Goal: Information Seeking & Learning: Learn about a topic

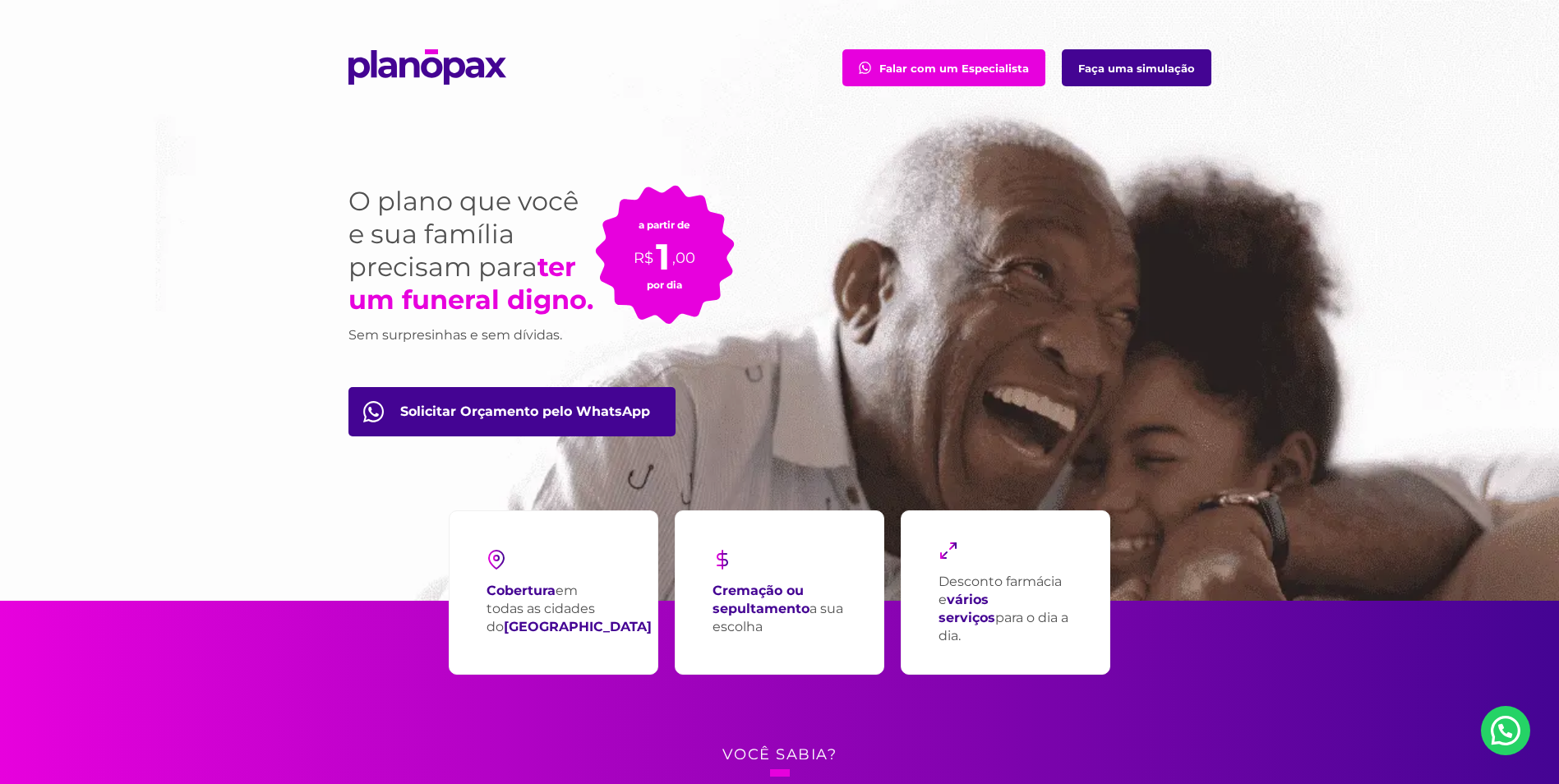
click at [767, 370] on section "Falar com um Especialista Faça uma simulação O plano que você e sua família pre…" at bounding box center [779, 300] width 1559 height 600
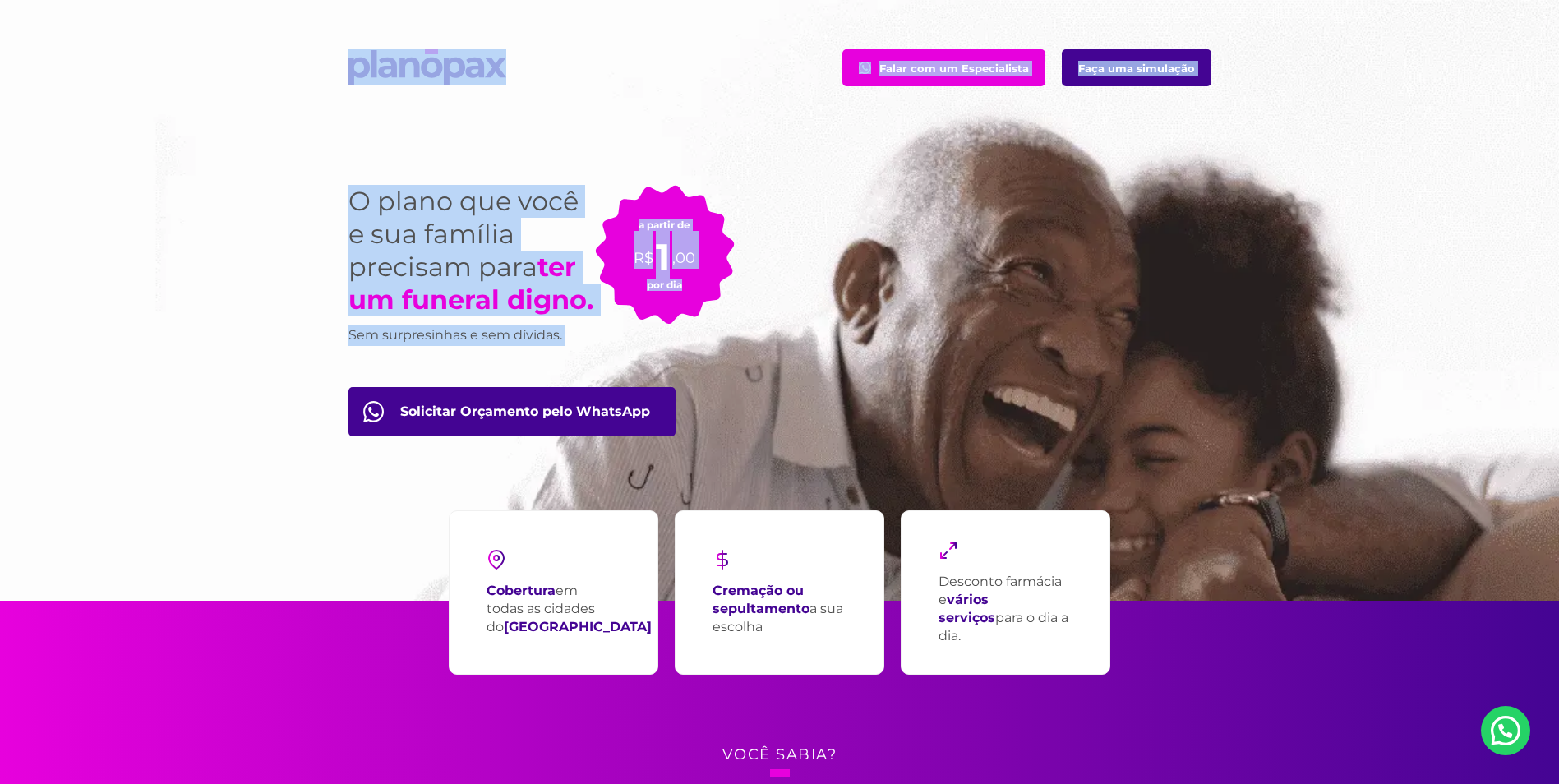
click at [766, 370] on div "O plano que você e sua família precisam para ter um funeral digno. Sem surpresi…" at bounding box center [779, 368] width 887 height 465
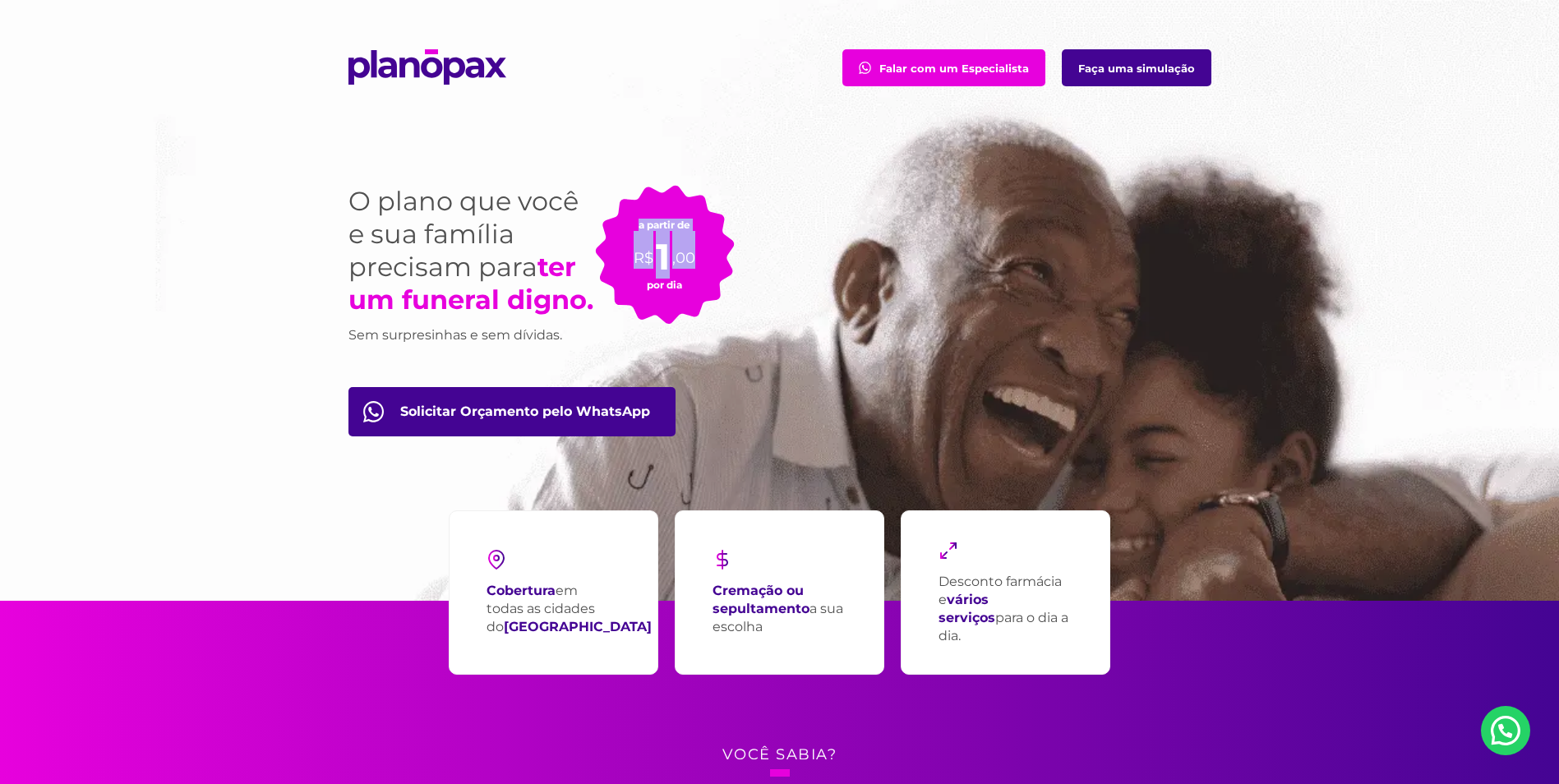
drag, startPoint x: 613, startPoint y: 210, endPoint x: 712, endPoint y: 280, distance: 121.2
click at [712, 280] on div "a partir de R$ 1 ,00 por dia" at bounding box center [664, 255] width 140 height 140
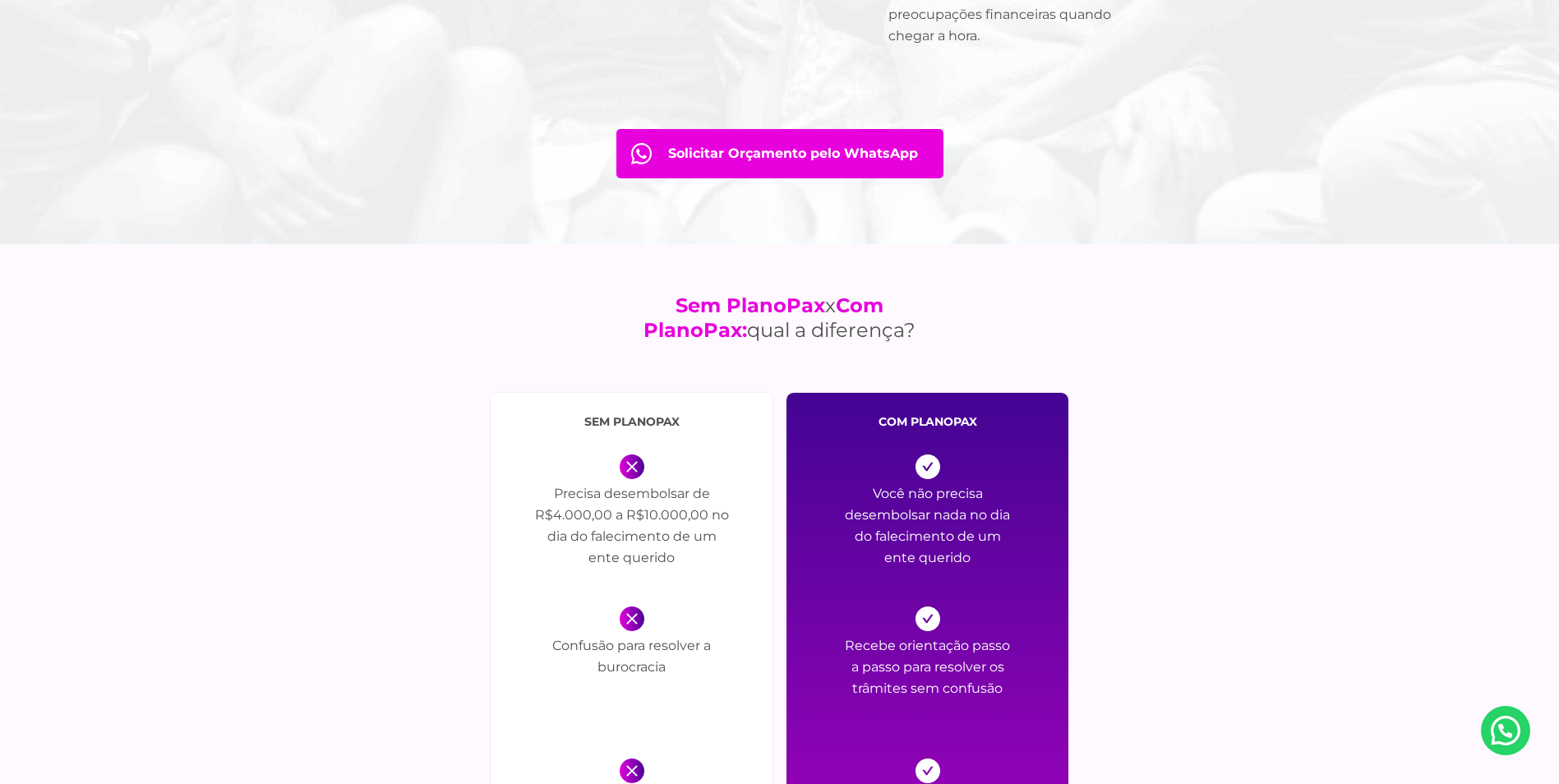
scroll to position [1891, 0]
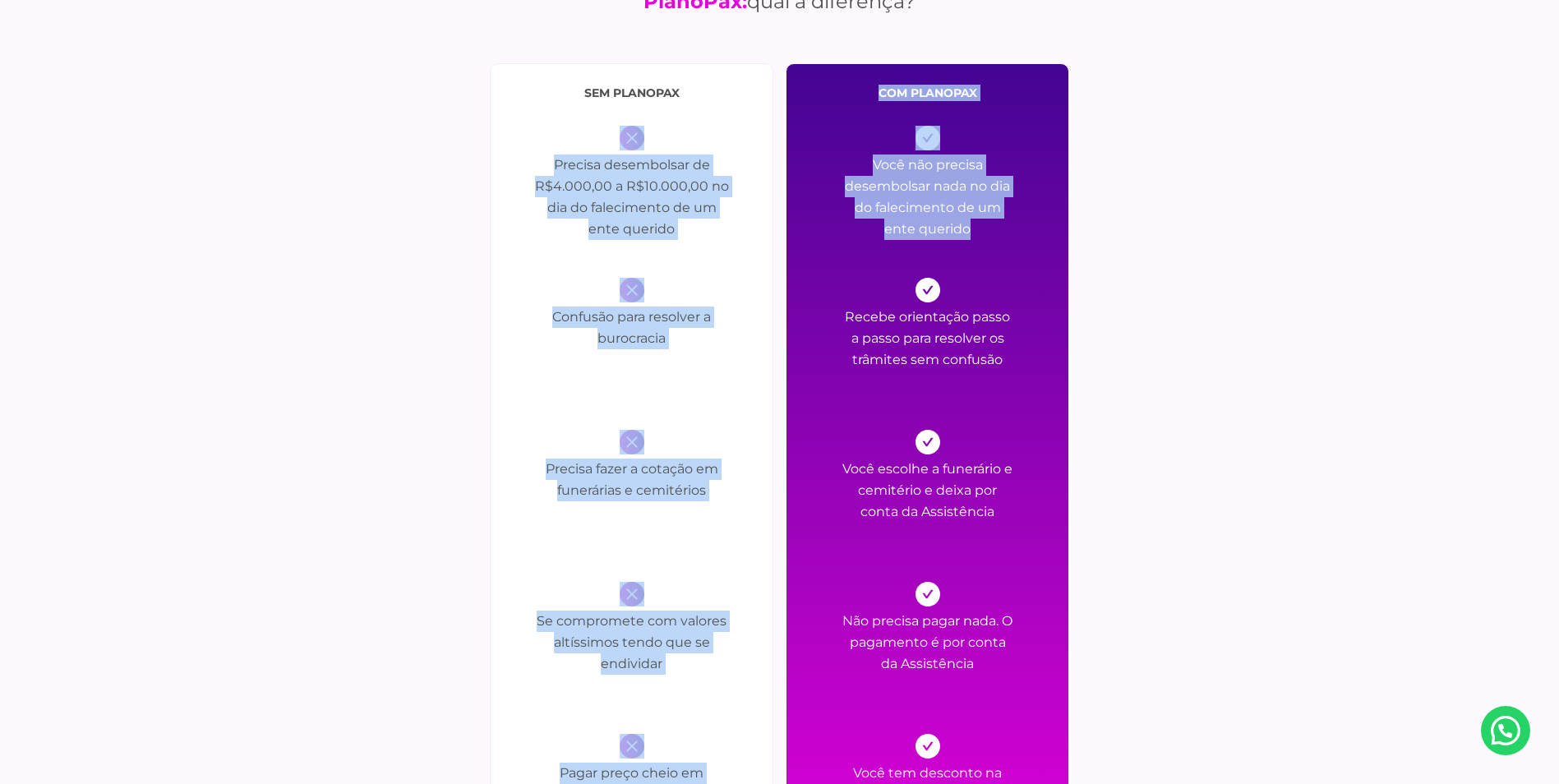
click at [845, 283] on div "sem PlanoPax Precisa desembolsar de R$4.000,00 a R$10.000,00 no dia do falecime…" at bounding box center [779, 485] width 863 height 844
click at [845, 283] on div "Recebe orientação passo a passo para resolver os trâmites sem confusão" at bounding box center [928, 337] width 173 height 119
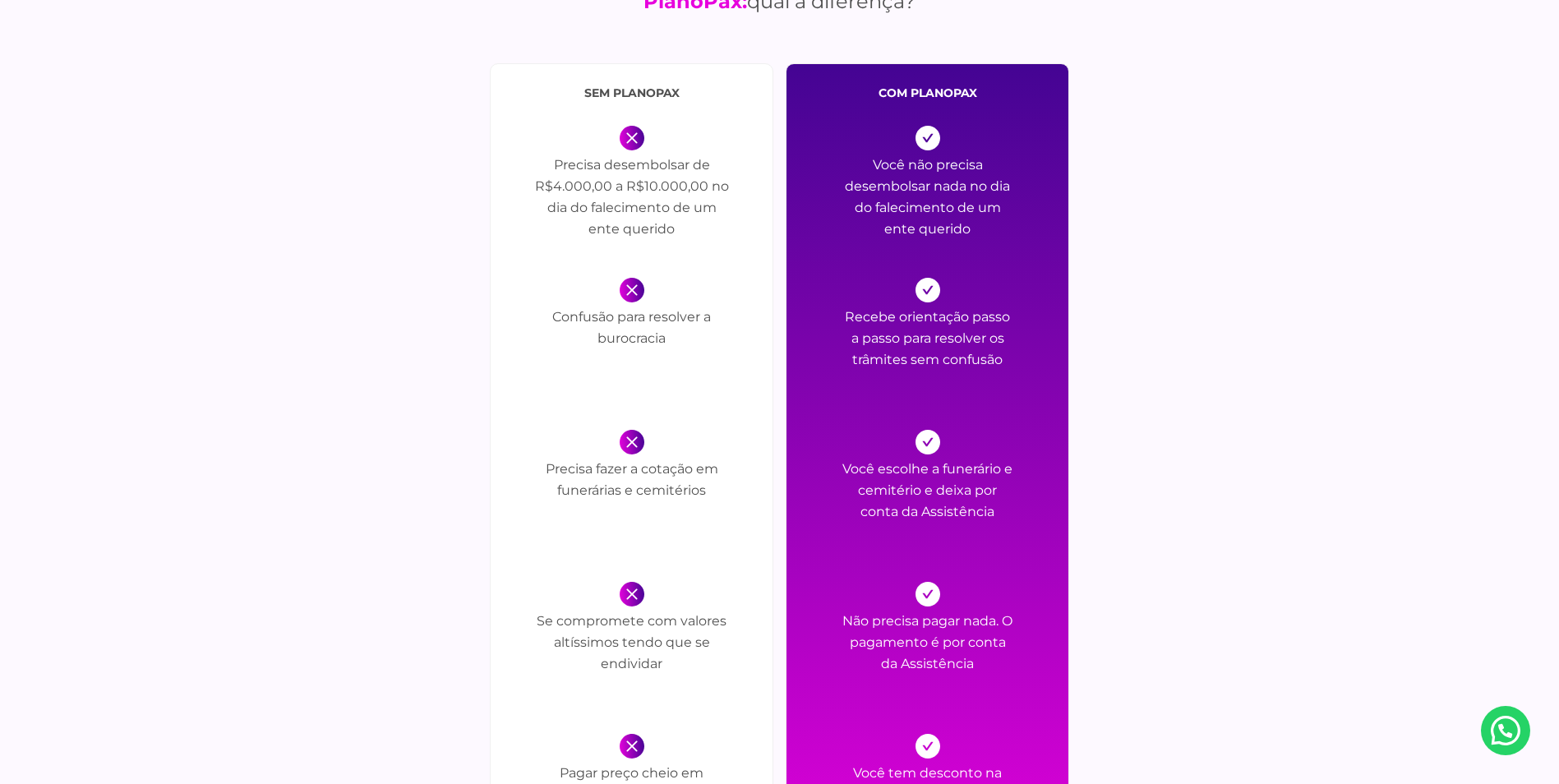
drag, startPoint x: 863, startPoint y: 94, endPoint x: 960, endPoint y: 251, distance: 184.5
click at [960, 251] on div "com PlanoPax Você não precisa desembolsar nada no dia do falecimento de um ente…" at bounding box center [927, 485] width 284 height 844
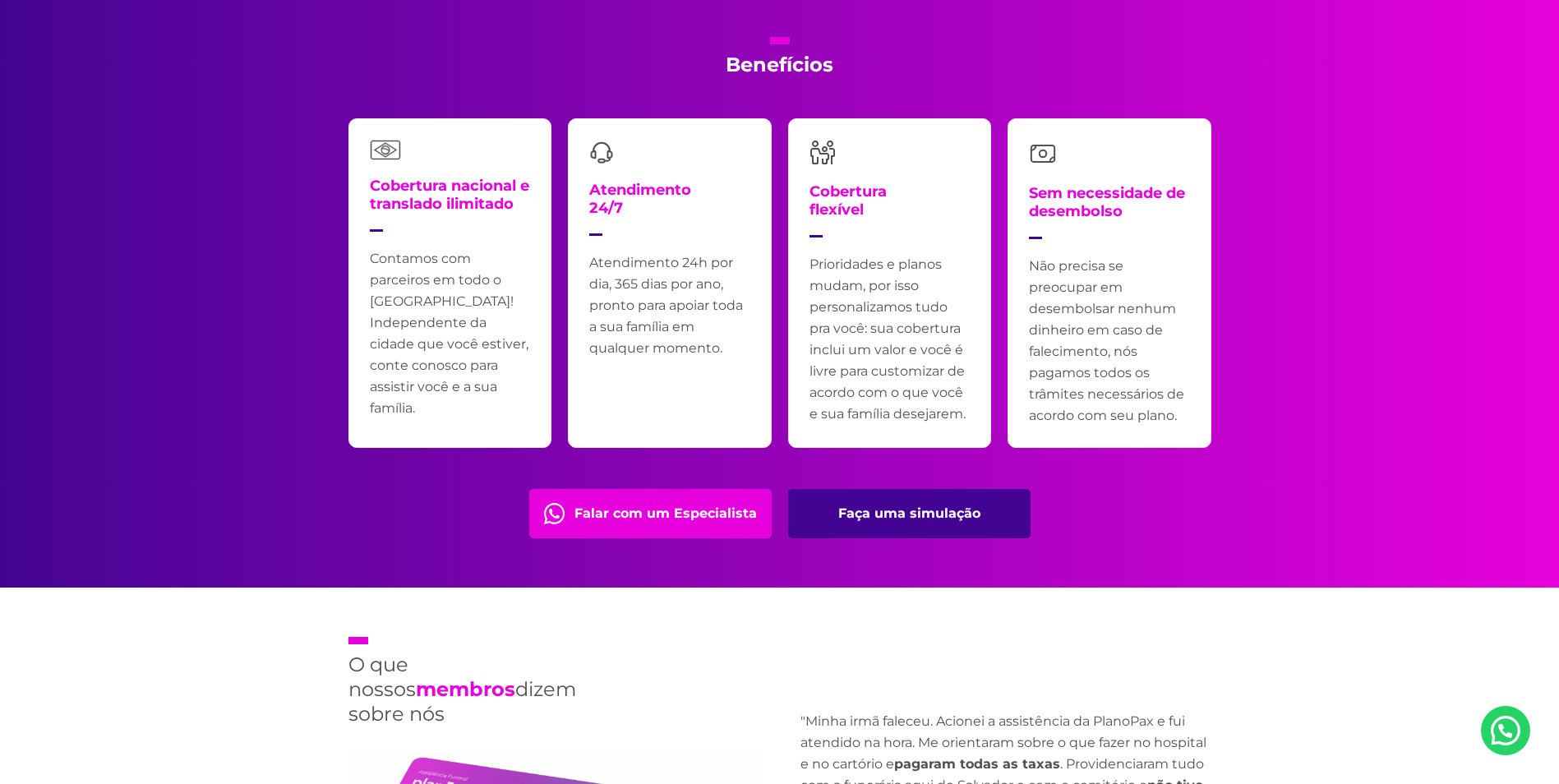
scroll to position [3287, 0]
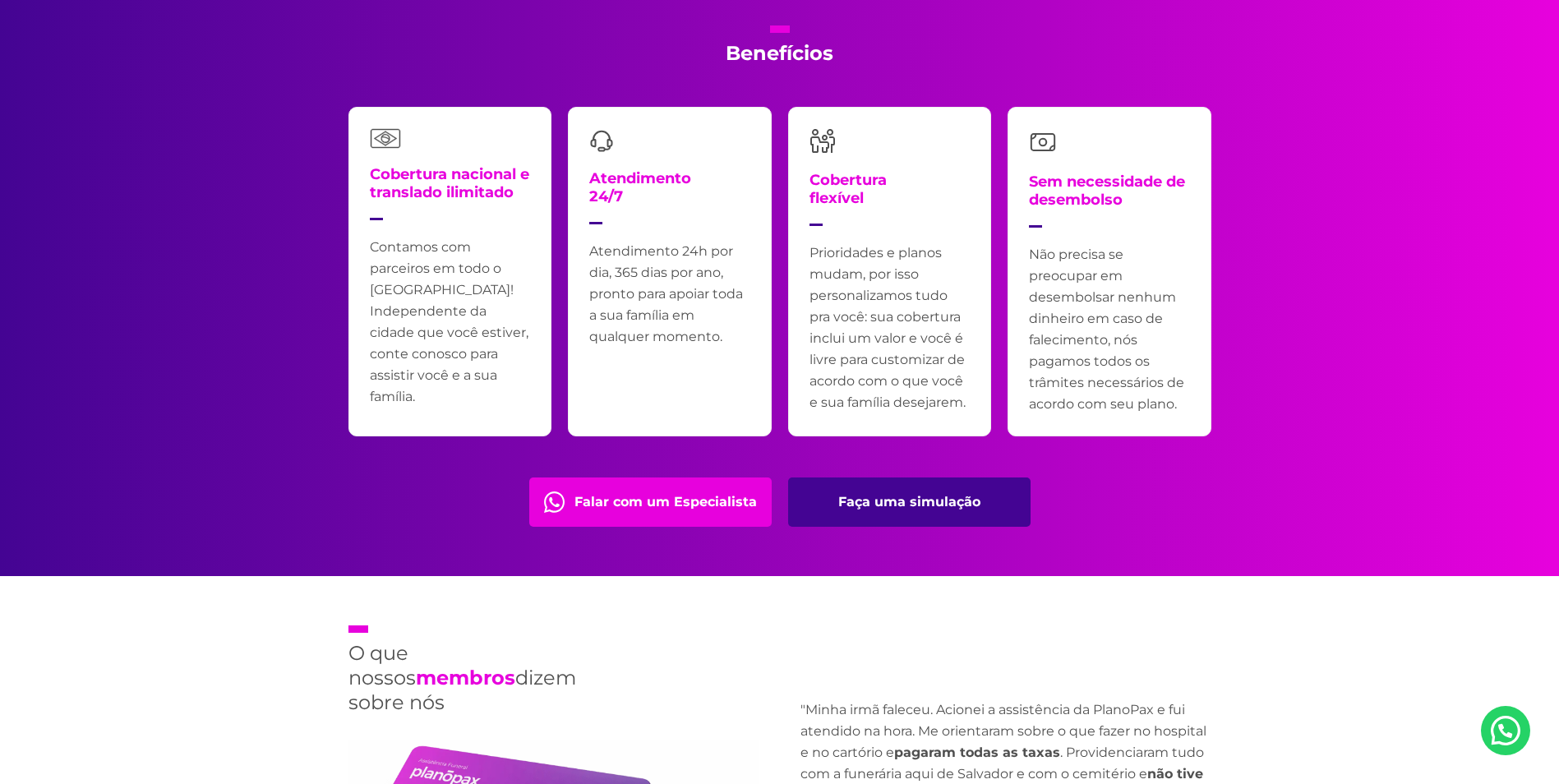
drag, startPoint x: 973, startPoint y: 362, endPoint x: 1171, endPoint y: 429, distance: 209.0
click at [1171, 429] on div "Cobertura nacional e translado ilimitado Contamos com parceiros em todo o [GEOG…" at bounding box center [779, 271] width 863 height 330
click at [1171, 429] on div "Sem necessidade de desembolso Não precisa se preocupar em desembolsar nenhum di…" at bounding box center [1109, 271] width 203 height 330
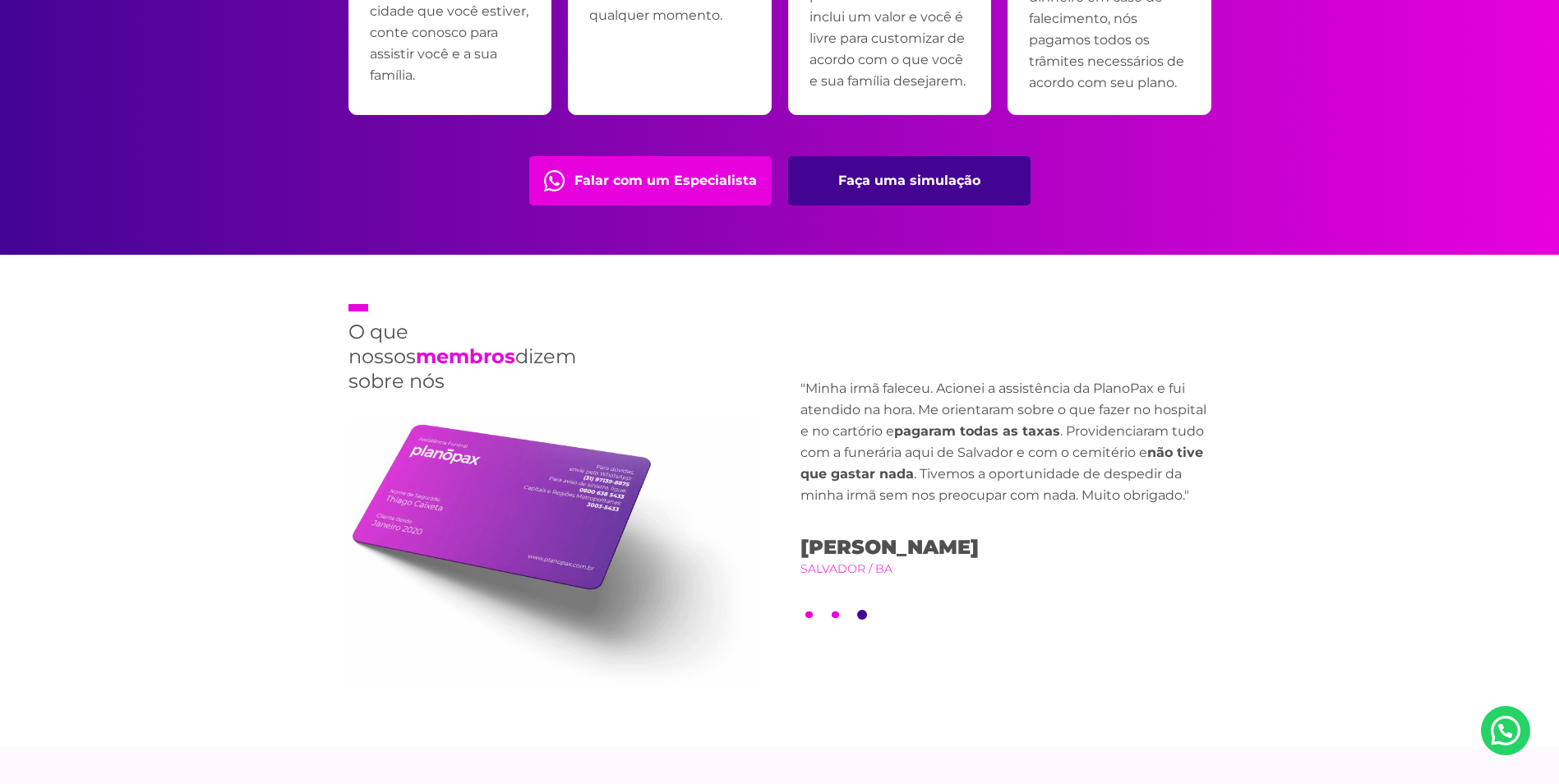
drag, startPoint x: 1145, startPoint y: 173, endPoint x: 1168, endPoint y: 225, distance: 56.9
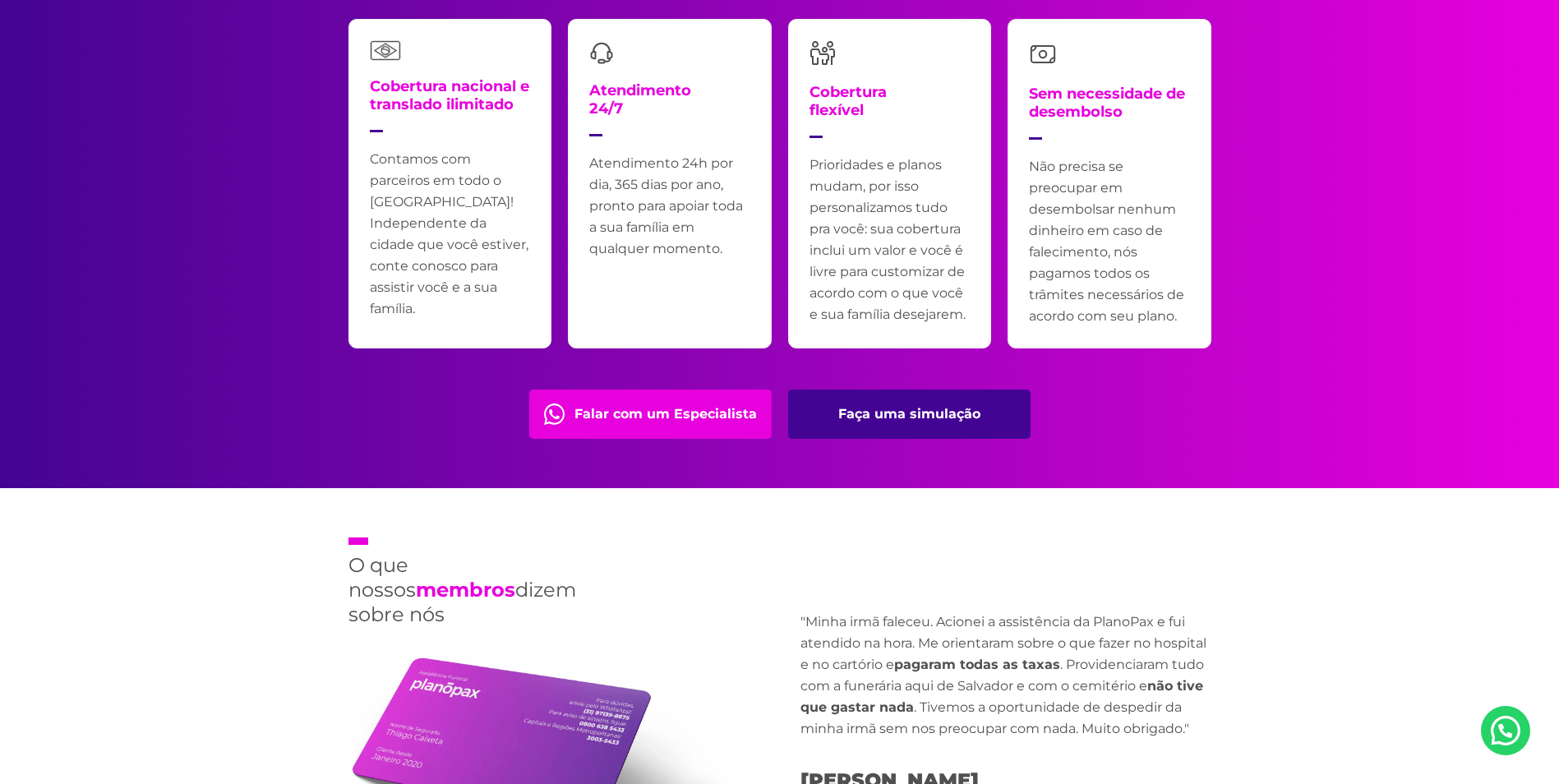
scroll to position [3371, 0]
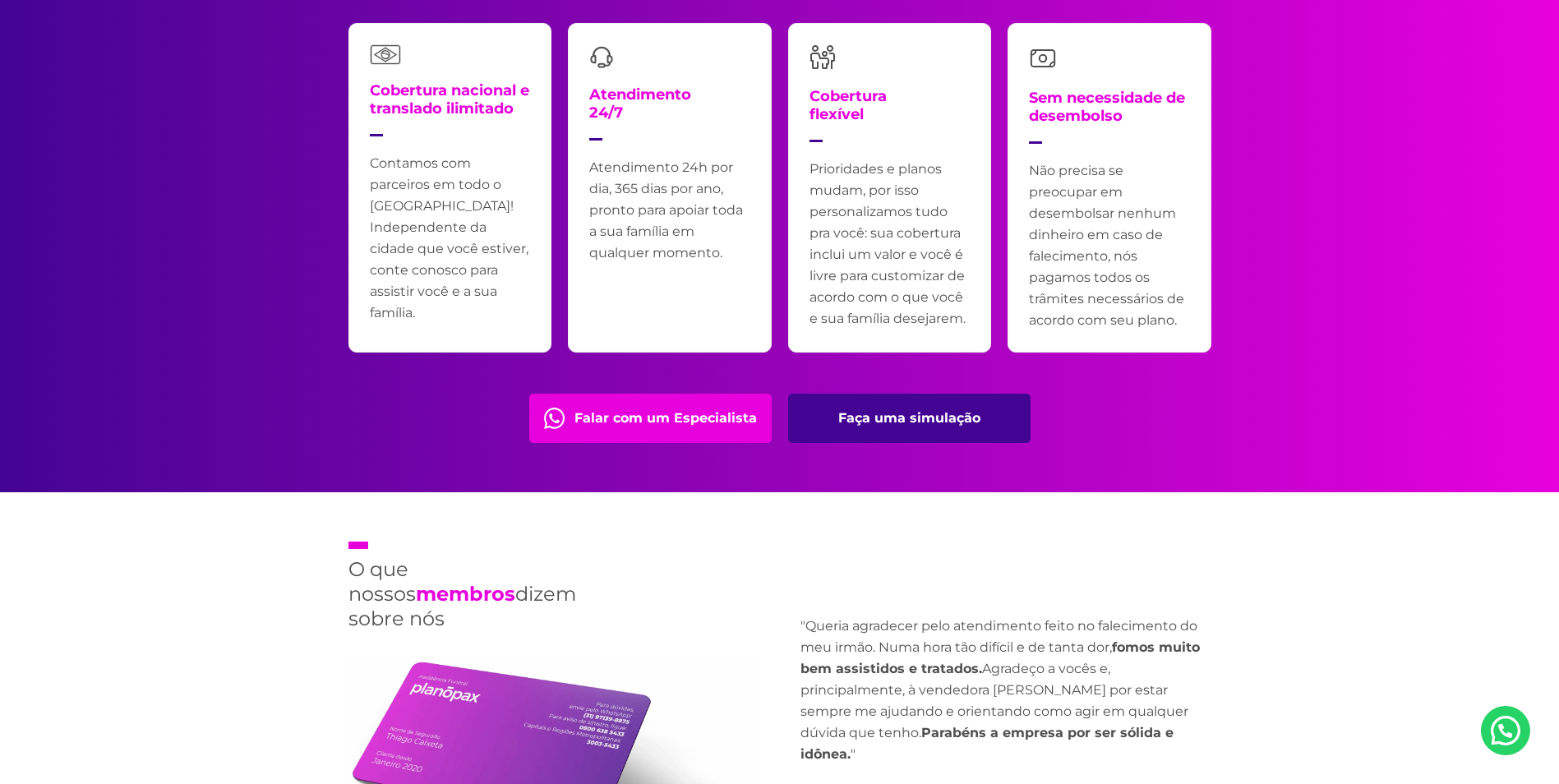
drag, startPoint x: 1025, startPoint y: 166, endPoint x: 1221, endPoint y: 330, distance: 255.6
click at [1221, 330] on div "Benefícios Cobertura nacional e translado ilimitado Contamos com parceiros em t…" at bounding box center [779, 192] width 887 height 600
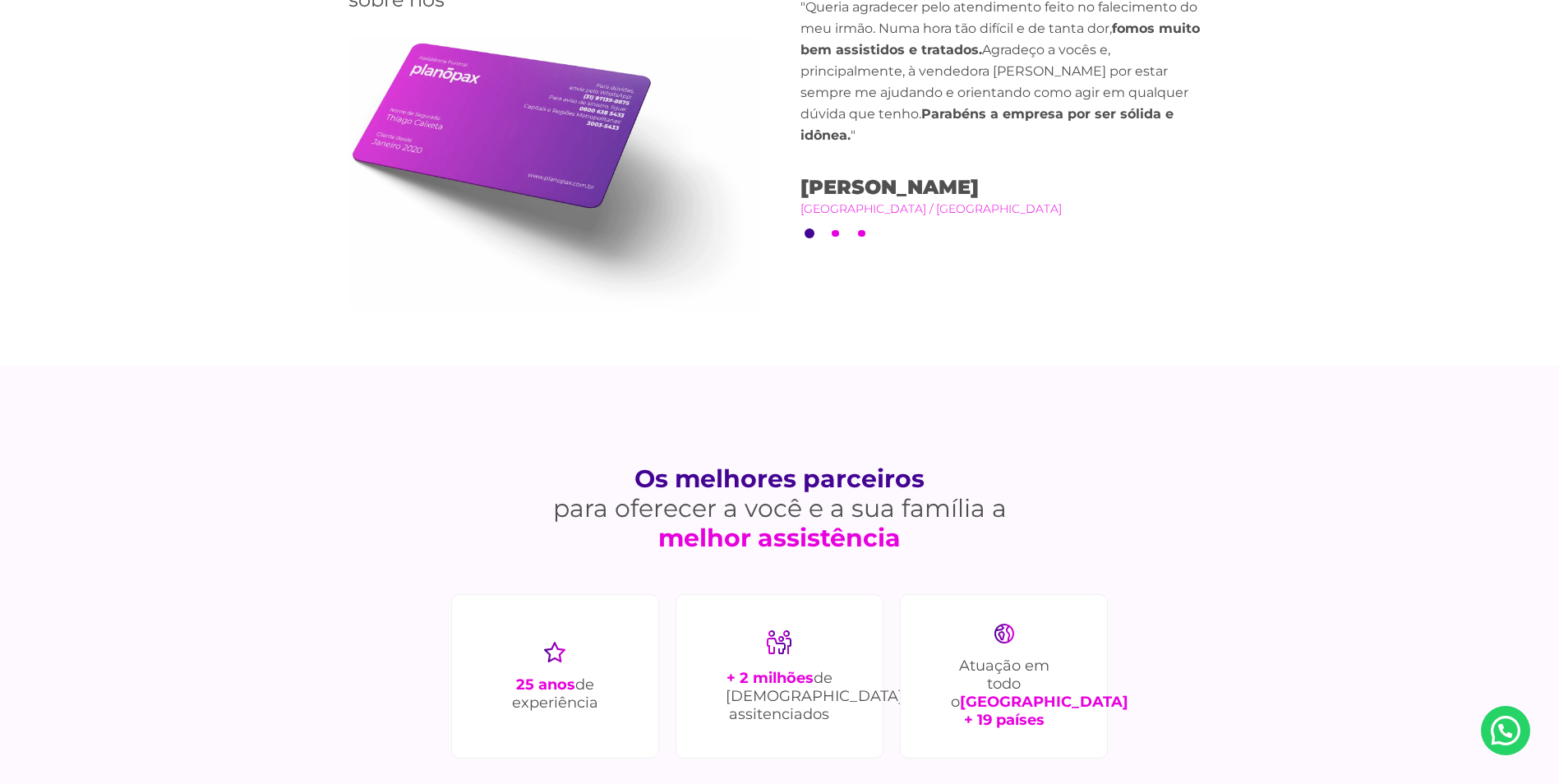
drag, startPoint x: 1312, startPoint y: 135, endPoint x: 1322, endPoint y: 256, distance: 121.4
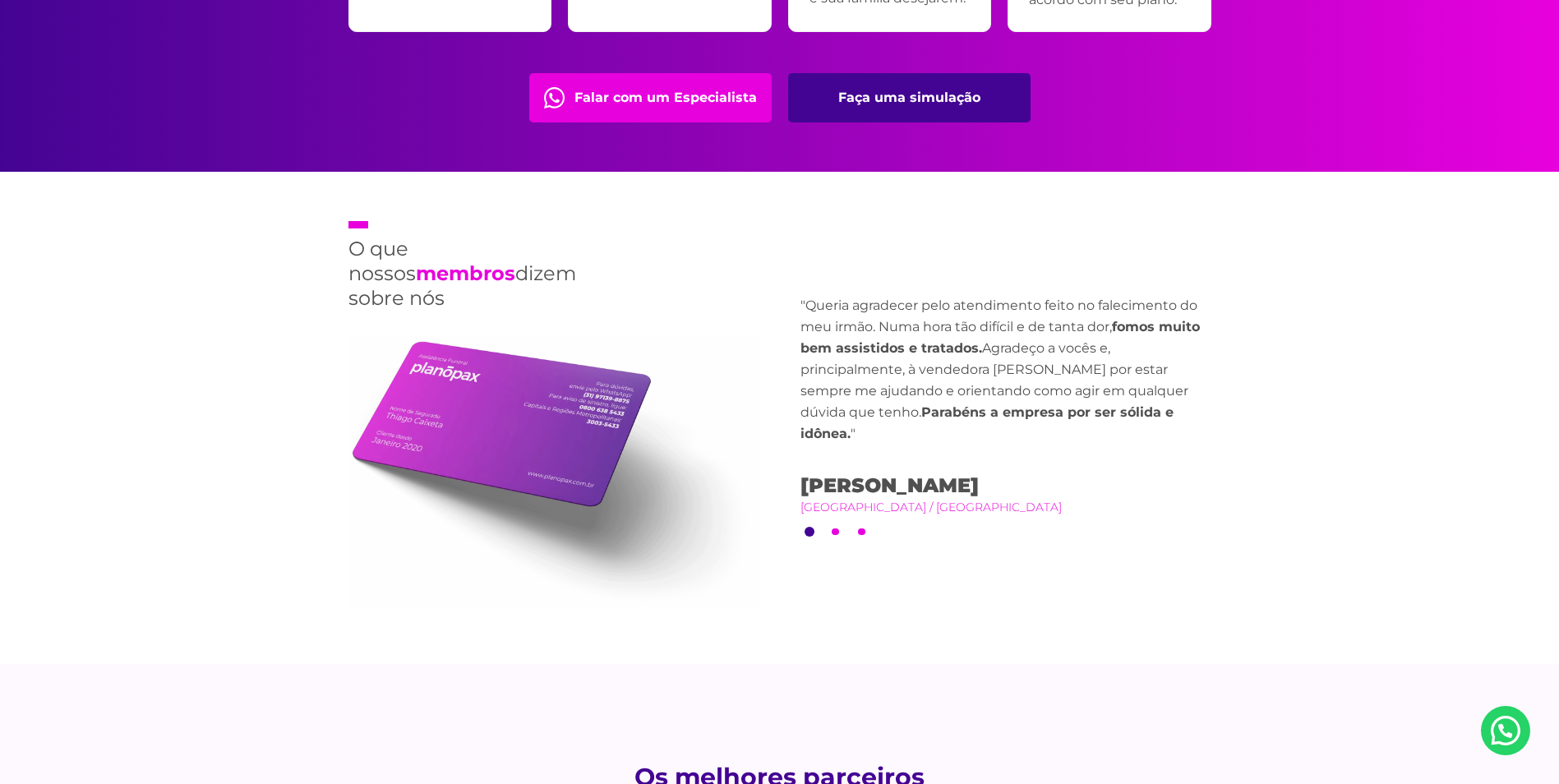
scroll to position [3676, 0]
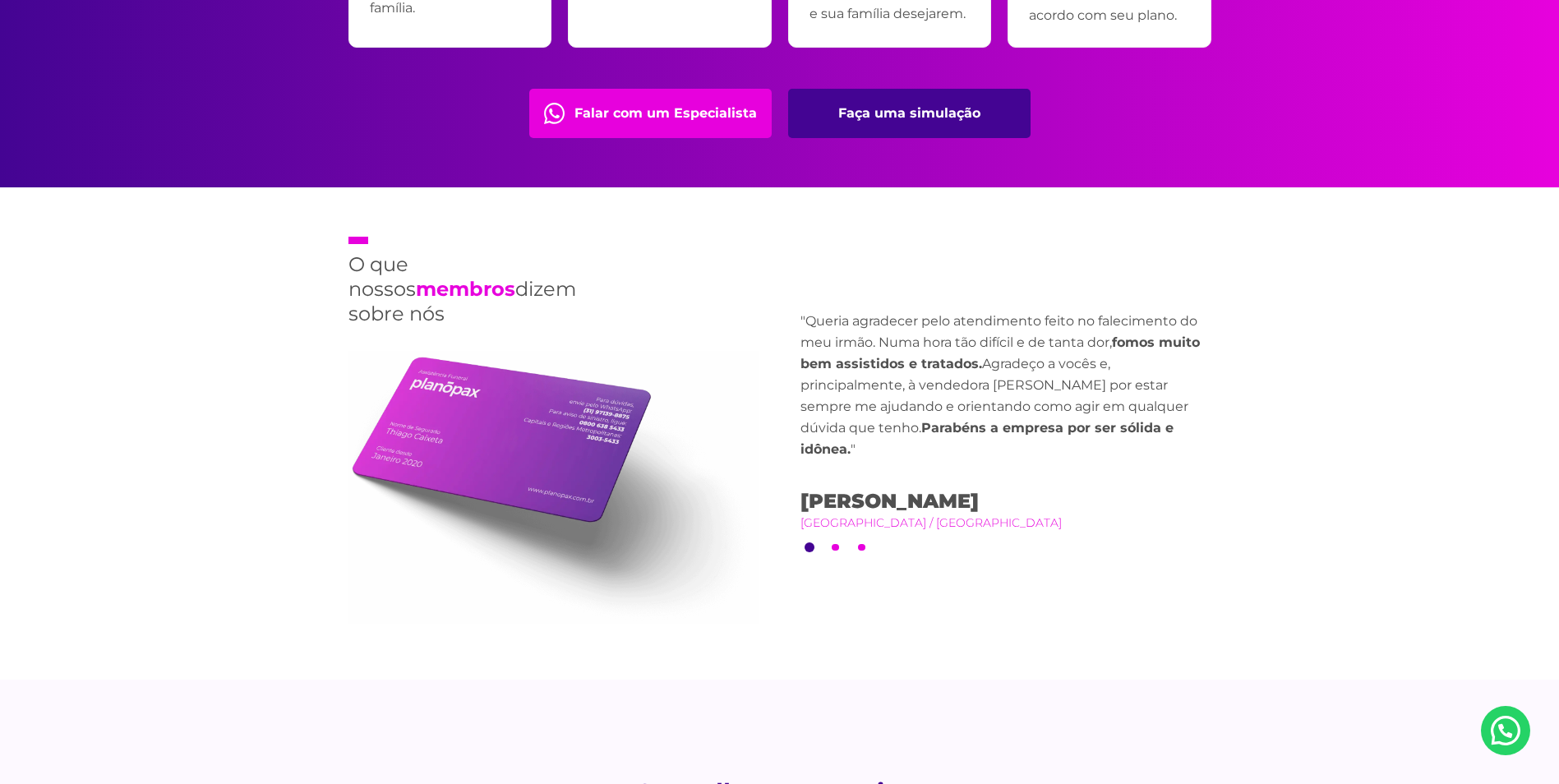
drag, startPoint x: 1040, startPoint y: 507, endPoint x: 1202, endPoint y: 596, distance: 184.8
click at [1202, 596] on div "O que nossos membros dizem sobre nós Previous "Minha irmã faleceu. Acionei a as…" at bounding box center [779, 433] width 887 height 492
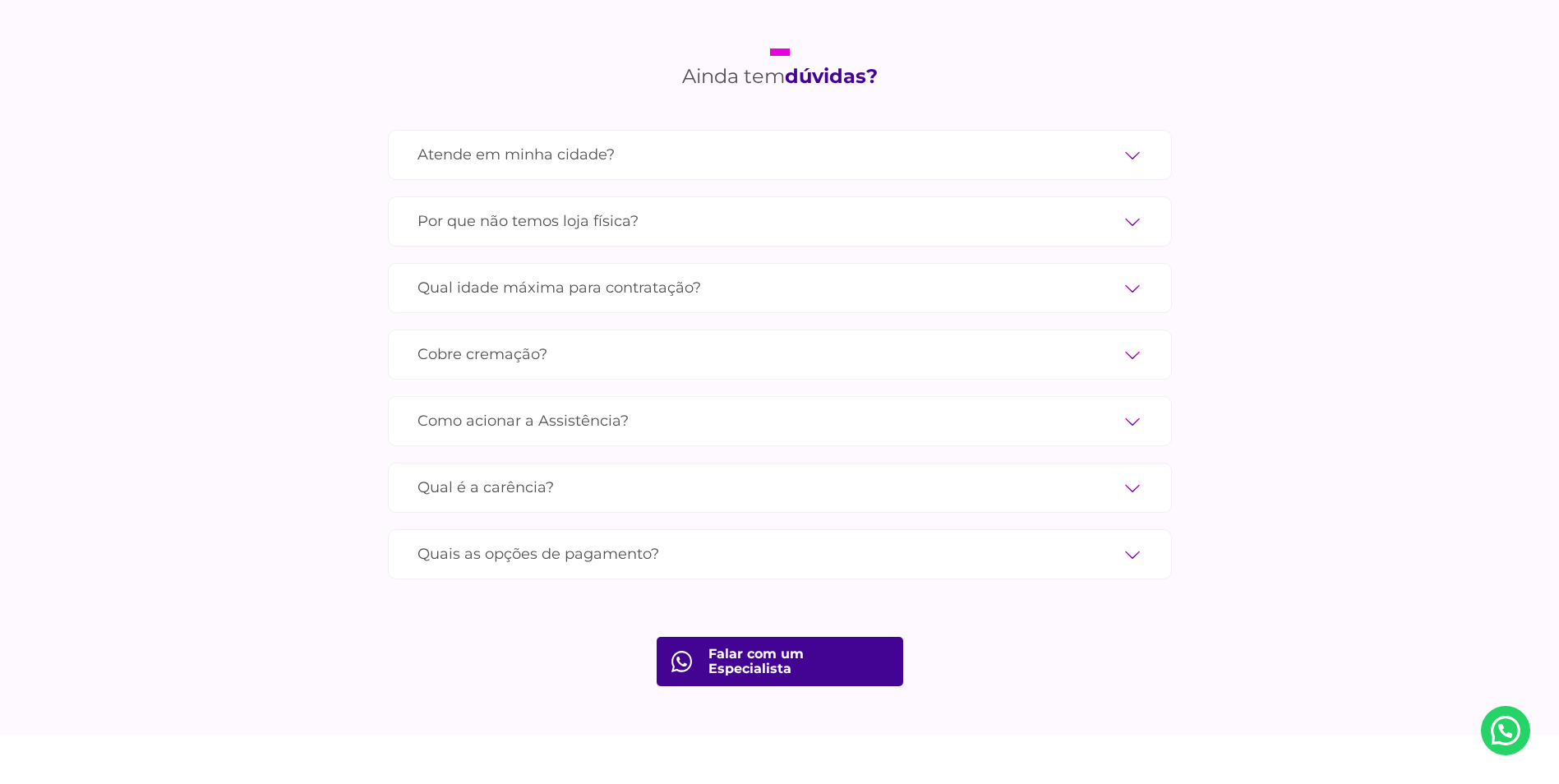
scroll to position [5792, 0]
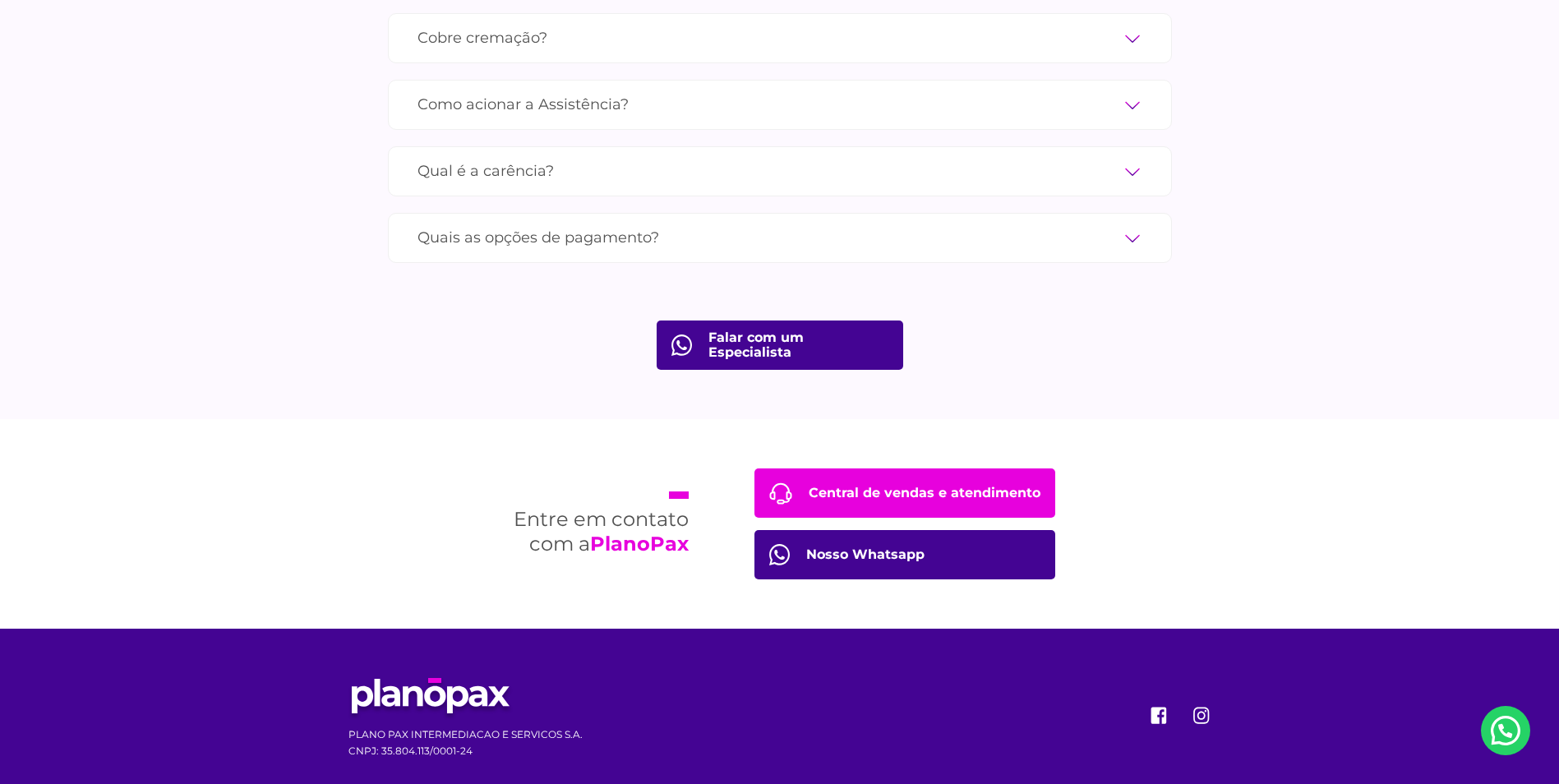
drag, startPoint x: 1261, startPoint y: 297, endPoint x: 1267, endPoint y: 398, distance: 101.2
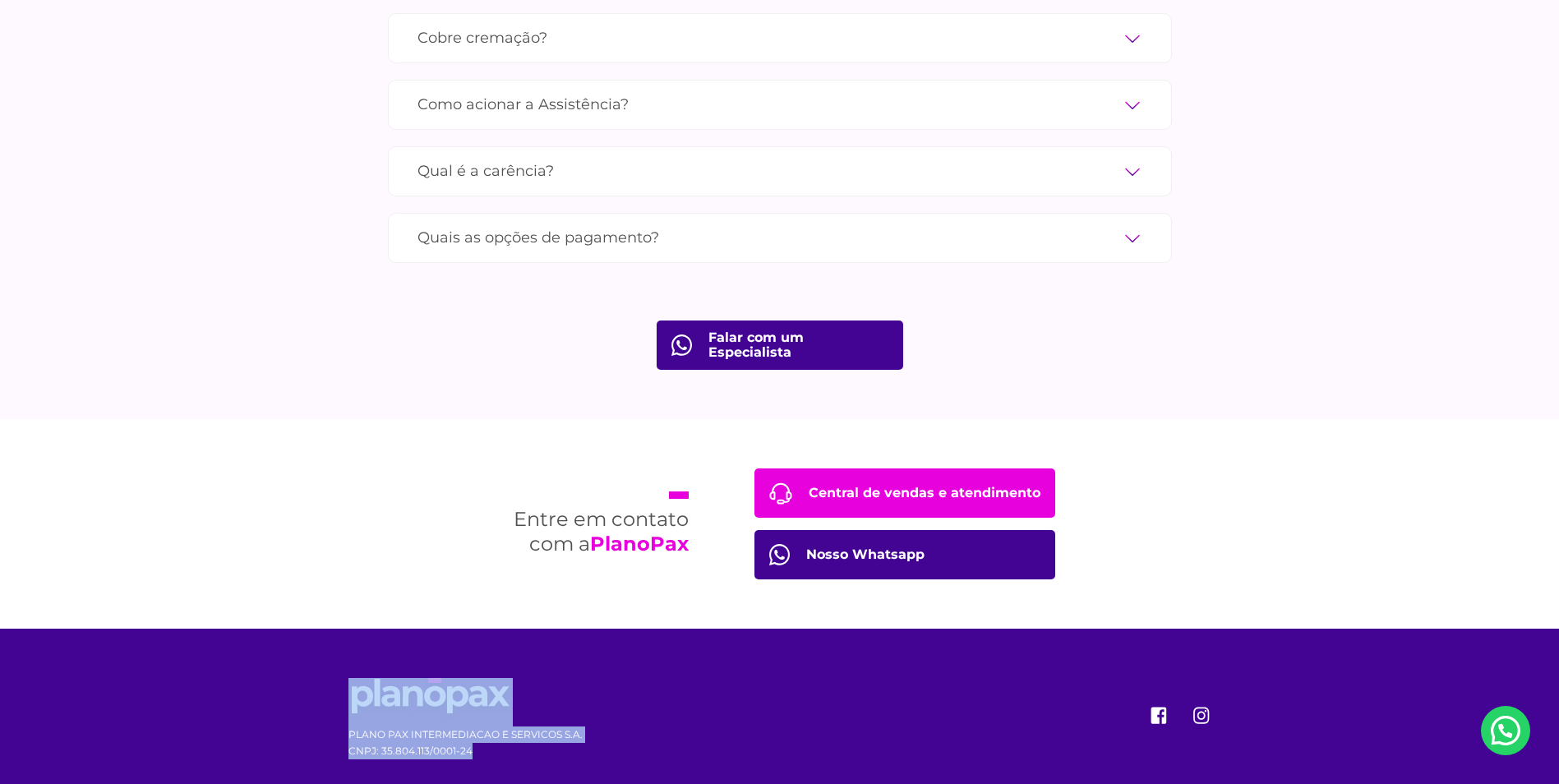
drag, startPoint x: 309, startPoint y: 636, endPoint x: 652, endPoint y: 734, distance: 356.7
click at [652, 734] on footer "PLANO PAX INTERMEDIACAO E SERVICOS S.A. CNPJ: 35.804.113/0001-24" at bounding box center [779, 719] width 1559 height 180
click at [652, 734] on div "PLANO PAX INTERMEDIACAO E SERVICOS S.A. CNPJ: 35.804.113/0001-24" at bounding box center [779, 719] width 887 height 180
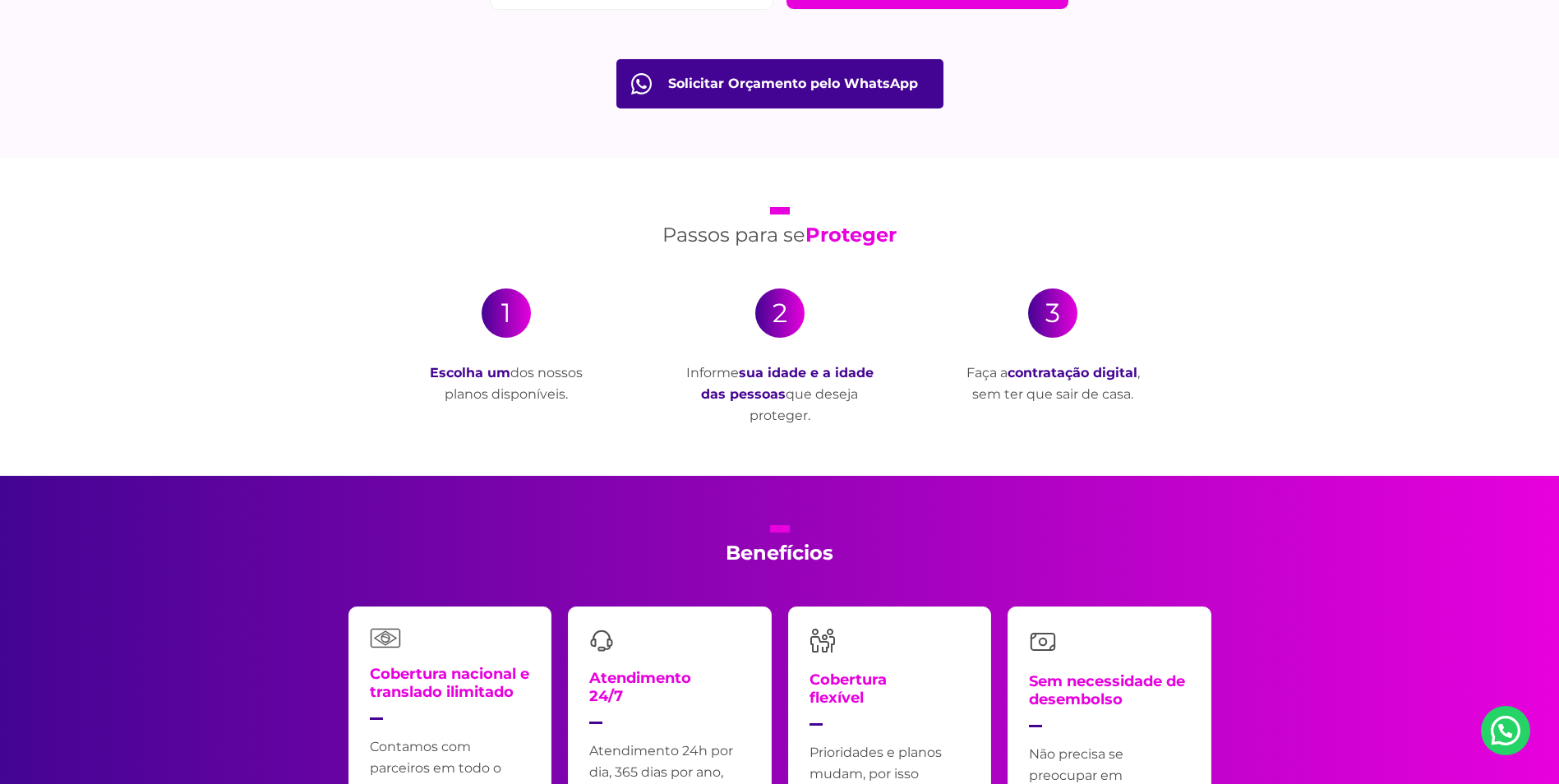
drag, startPoint x: 816, startPoint y: 685, endPoint x: 788, endPoint y: 335, distance: 351.1
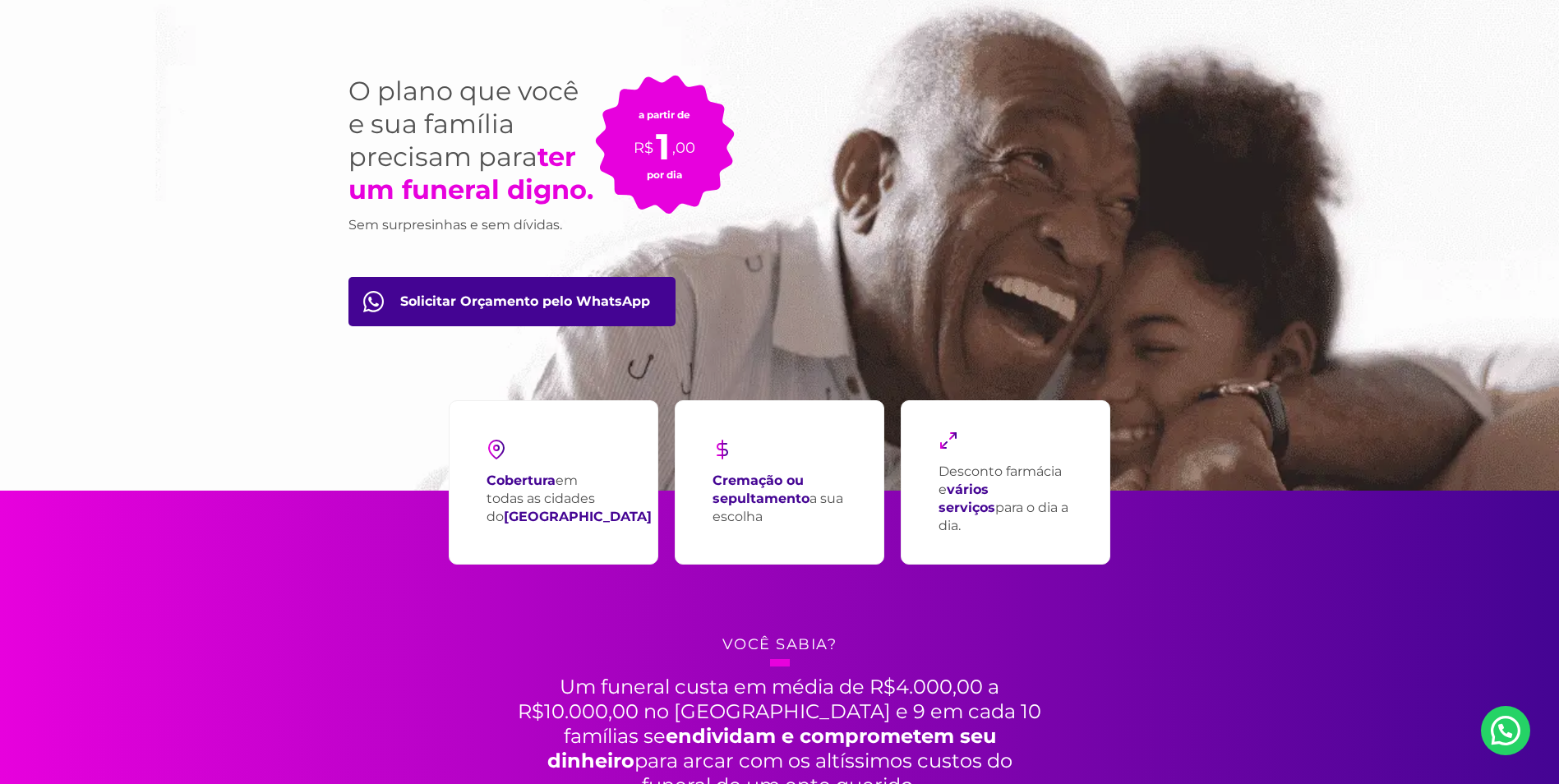
scroll to position [0, 0]
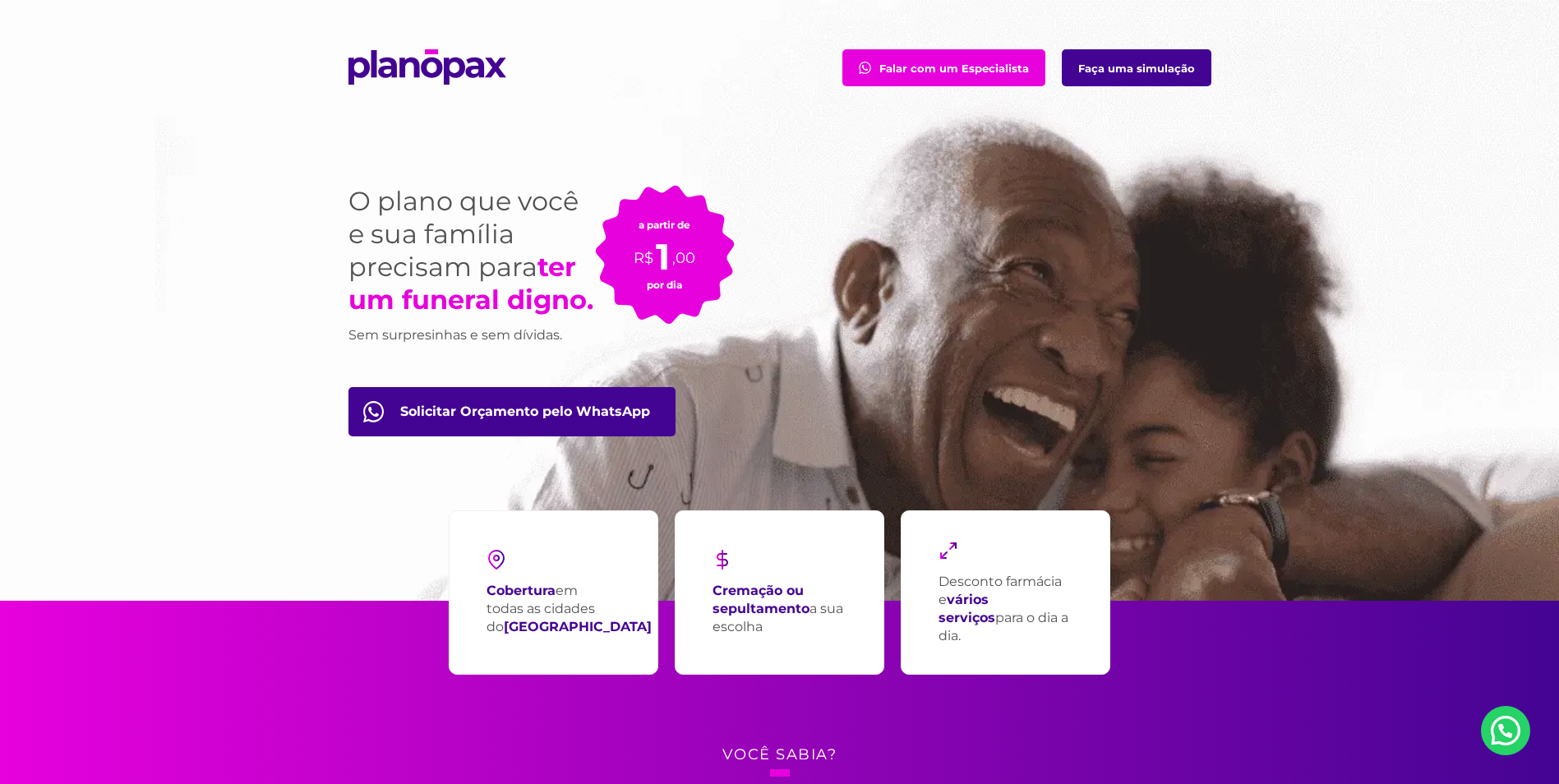
click at [1154, 426] on div "O plano que você e sua família precisam para ter um funeral digno. Sem surpresi…" at bounding box center [779, 368] width 887 height 465
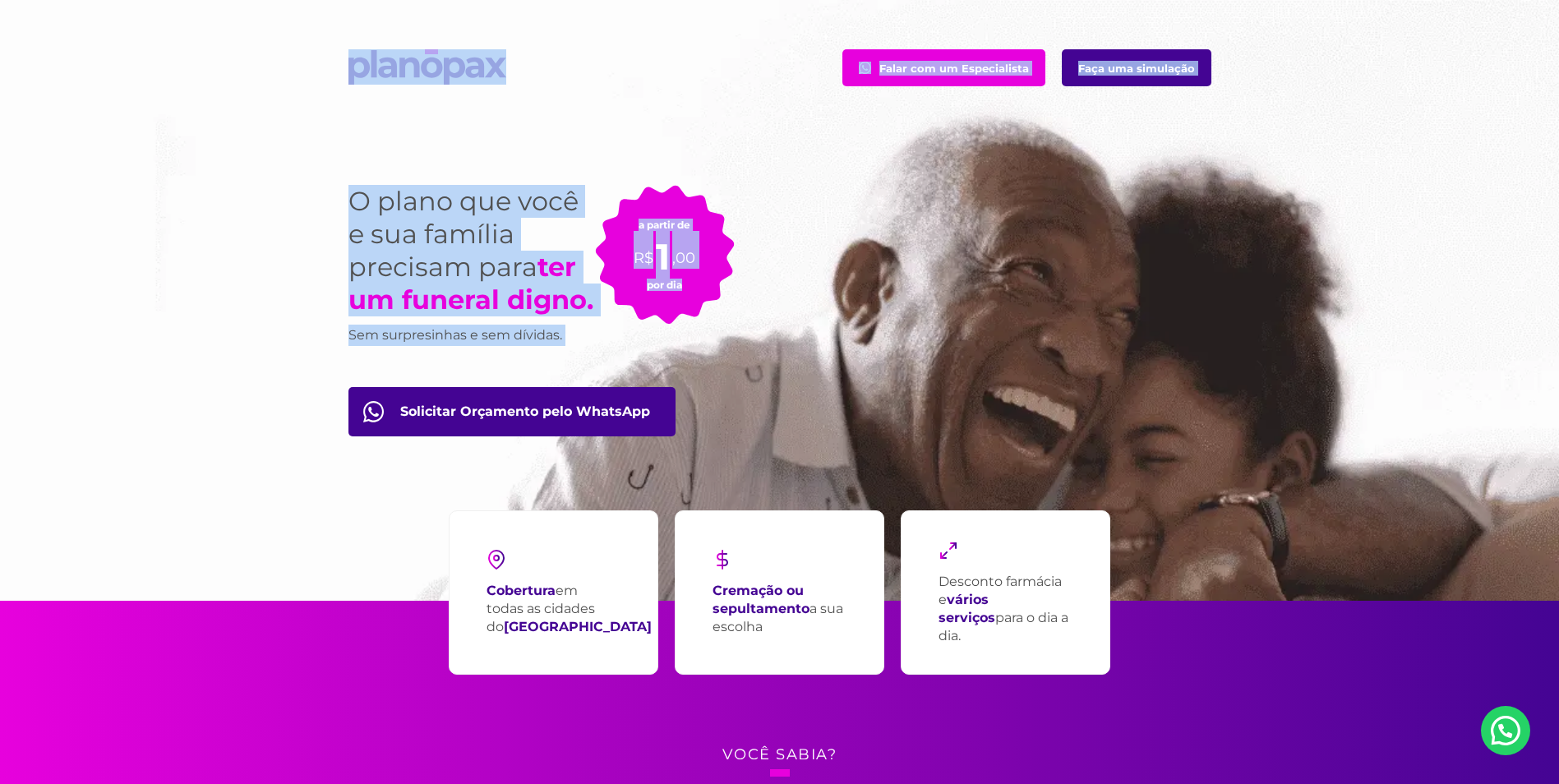
drag, startPoint x: 315, startPoint y: 44, endPoint x: 940, endPoint y: 373, distance: 706.3
click at [940, 373] on section "Falar com um Especialista Faça uma simulação O plano que você e sua família pre…" at bounding box center [779, 300] width 1559 height 600
click at [940, 373] on div "O plano que você e sua família precisam para ter um funeral digno. Sem surpresi…" at bounding box center [779, 368] width 887 height 465
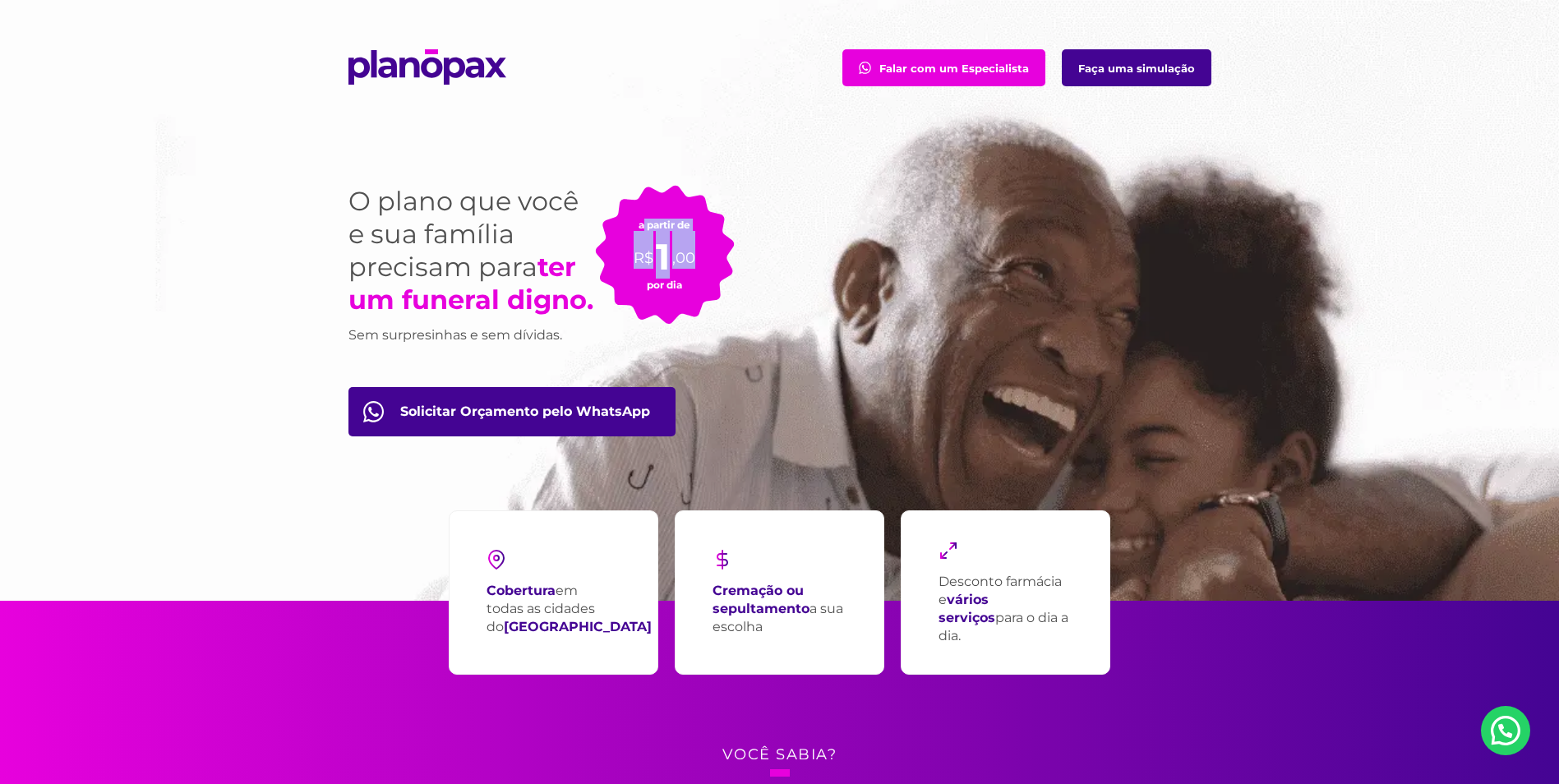
drag, startPoint x: 648, startPoint y: 205, endPoint x: 778, endPoint y: 316, distance: 170.9
click at [778, 316] on div "O plano que você e sua família precisam para ter um funeral digno. Sem surpresi…" at bounding box center [779, 368] width 887 height 465
click at [1308, 247] on section "Falar com um Especialista Faça uma simulação O plano que você e sua família pre…" at bounding box center [779, 300] width 1559 height 600
drag, startPoint x: 933, startPoint y: 556, endPoint x: 1062, endPoint y: 648, distance: 158.4
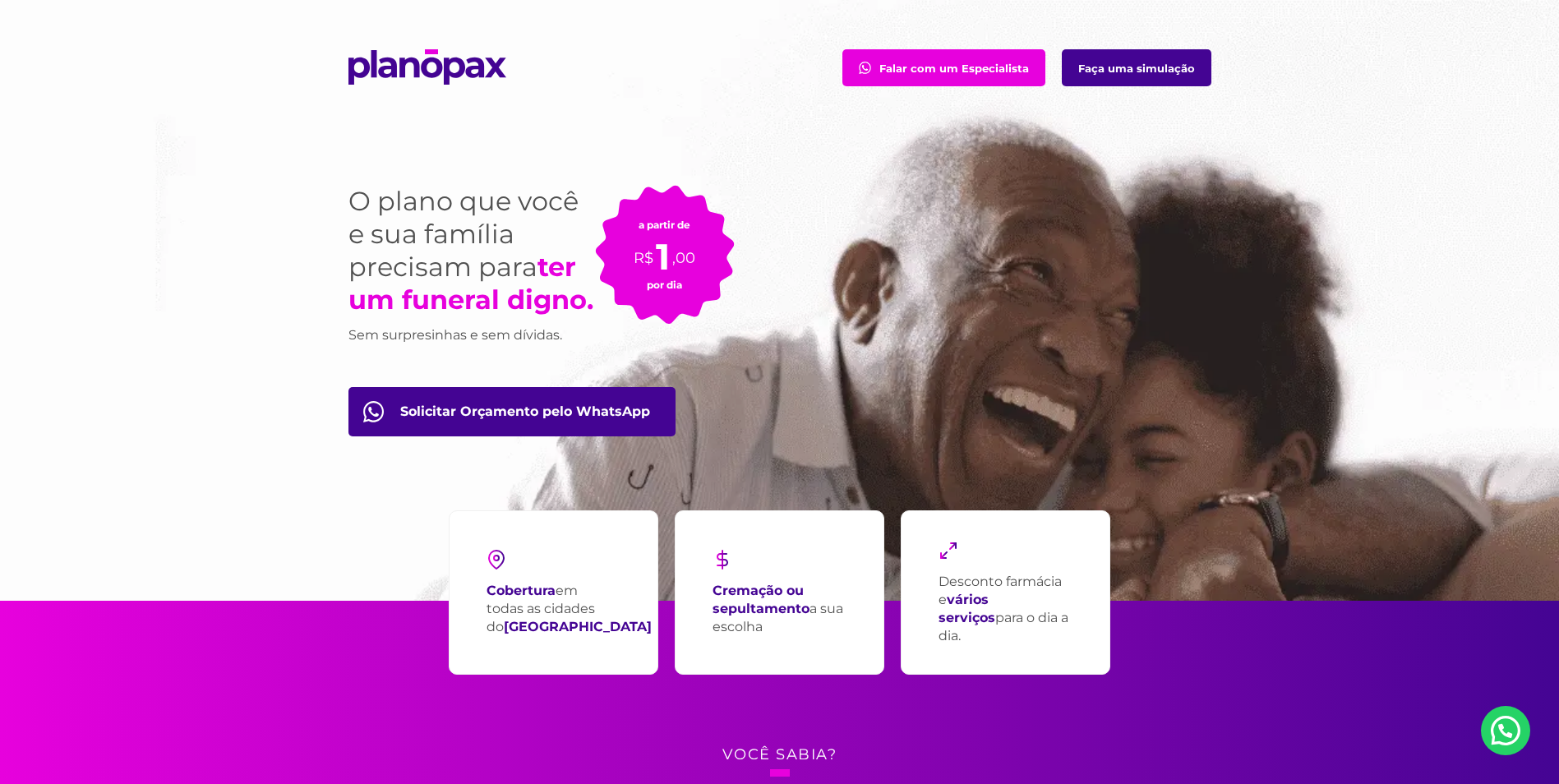
click at [1062, 648] on div "Desconto farmácia e vários serviços para o dia a dia." at bounding box center [1005, 592] width 209 height 165
drag, startPoint x: 1062, startPoint y: 648, endPoint x: 1190, endPoint y: 355, distance: 319.7
click at [1062, 648] on div "Desconto farmácia e vários serviços para o dia a dia." at bounding box center [1005, 592] width 209 height 165
